Goal: Task Accomplishment & Management: Use online tool/utility

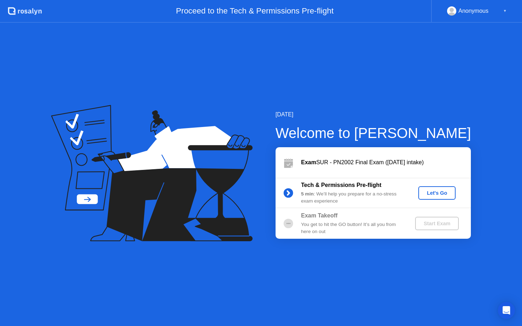
click at [437, 190] on div "Let's Go" at bounding box center [437, 193] width 32 height 6
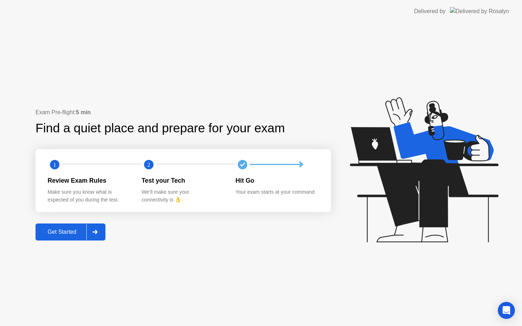
click at [65, 229] on div "Get Started" at bounding box center [62, 232] width 49 height 6
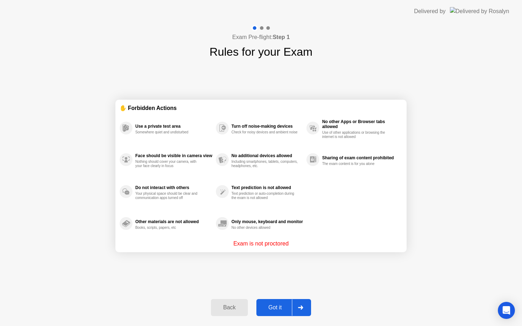
click at [281, 307] on div "Got it" at bounding box center [274, 308] width 33 height 6
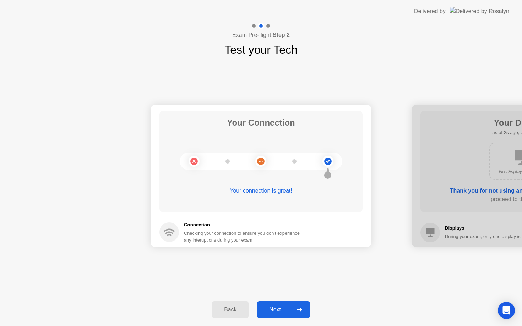
click at [281, 307] on div "Next" at bounding box center [275, 310] width 32 height 6
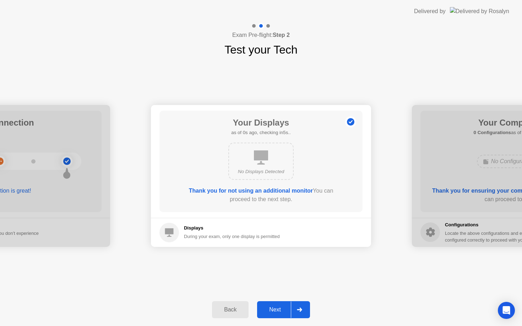
click at [281, 307] on div "Next" at bounding box center [275, 310] width 32 height 6
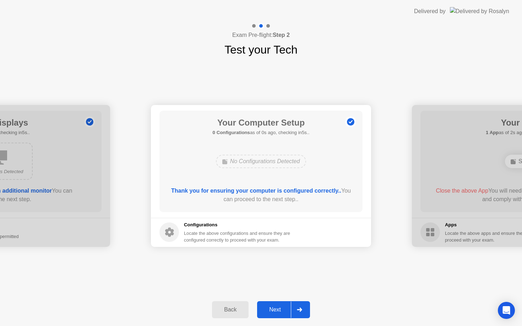
click at [281, 307] on div "Next" at bounding box center [275, 310] width 32 height 6
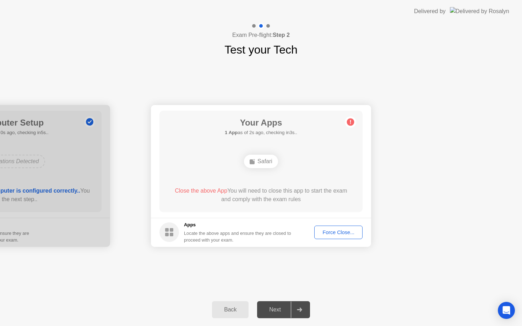
click at [332, 232] on div "Force Close..." at bounding box center [338, 233] width 43 height 6
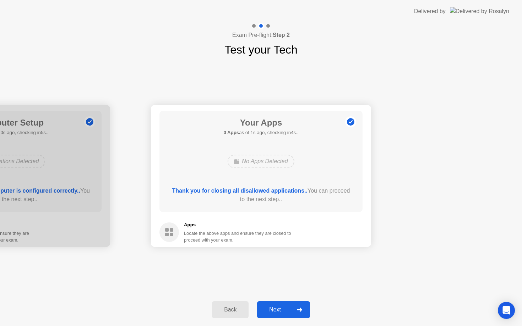
click at [282, 307] on div "Next" at bounding box center [275, 310] width 32 height 6
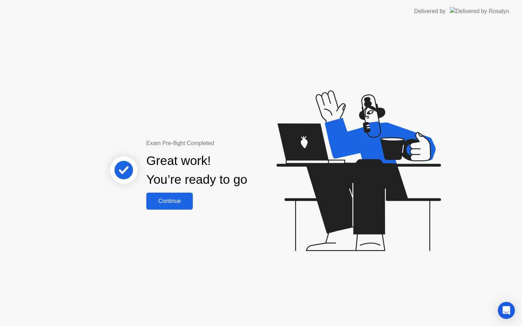
click at [177, 200] on div "Continue" at bounding box center [169, 201] width 42 height 6
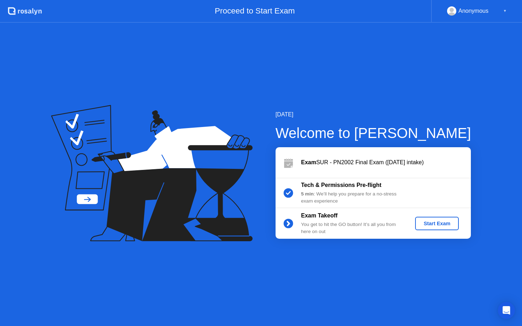
click at [431, 221] on div "Start Exam" at bounding box center [437, 224] width 38 height 6
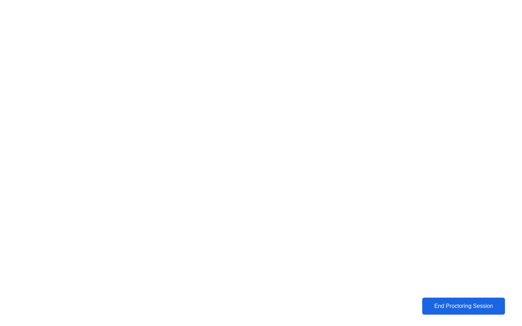
click at [460, 307] on div "End Proctoring Session" at bounding box center [463, 306] width 78 height 6
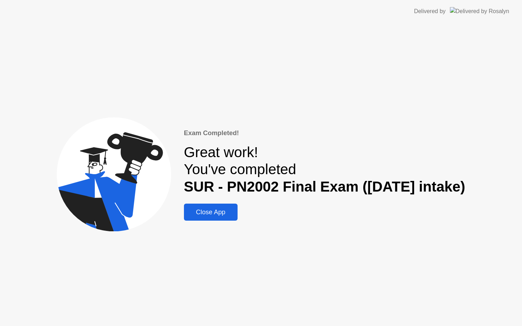
click at [210, 209] on div "Close App" at bounding box center [210, 212] width 49 height 7
